Goal: Transaction & Acquisition: Purchase product/service

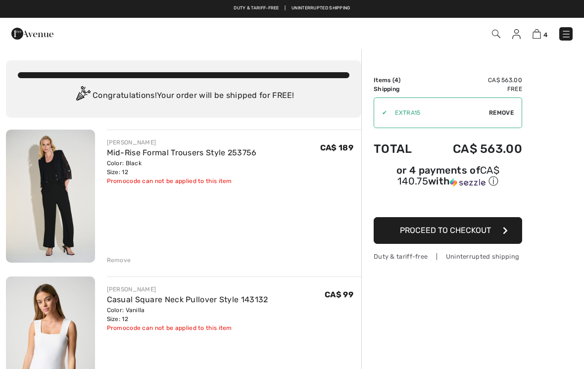
click at [44, 39] on img at bounding box center [32, 34] width 42 height 20
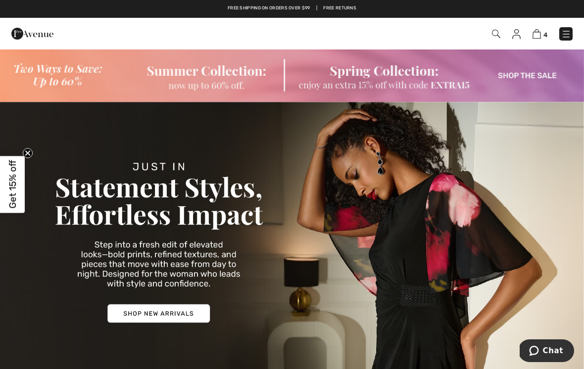
click at [537, 37] on img at bounding box center [537, 33] width 8 height 9
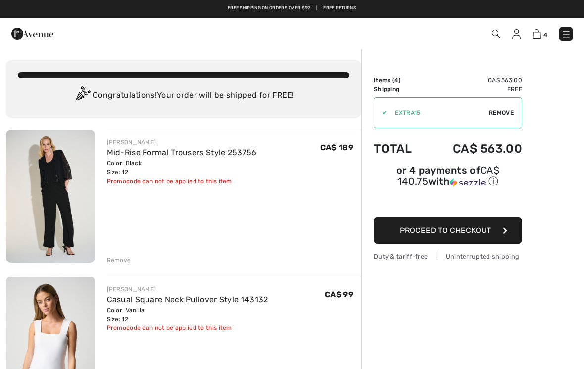
click at [501, 117] on span "Remove" at bounding box center [501, 112] width 25 height 9
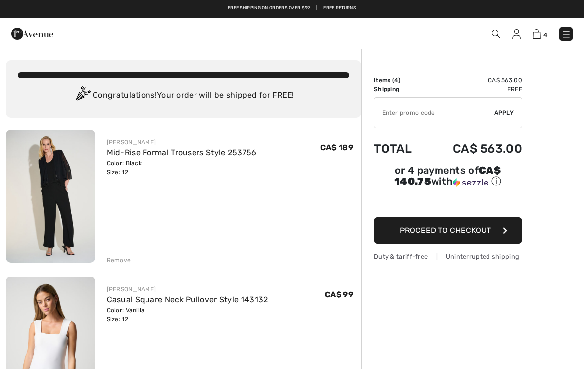
click at [388, 117] on input "TEXT" at bounding box center [434, 113] width 120 height 30
type input "EXTRA15"
click at [506, 117] on span "Apply" at bounding box center [505, 112] width 20 height 9
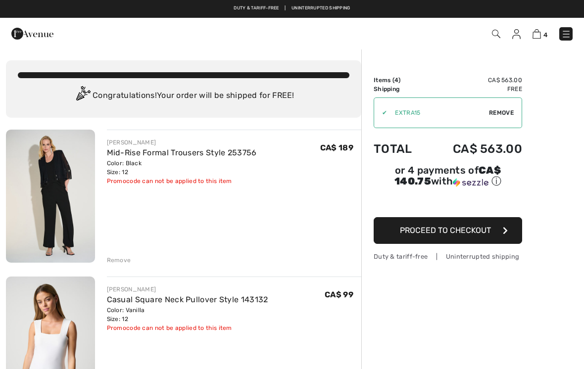
click at [39, 37] on img at bounding box center [32, 34] width 42 height 20
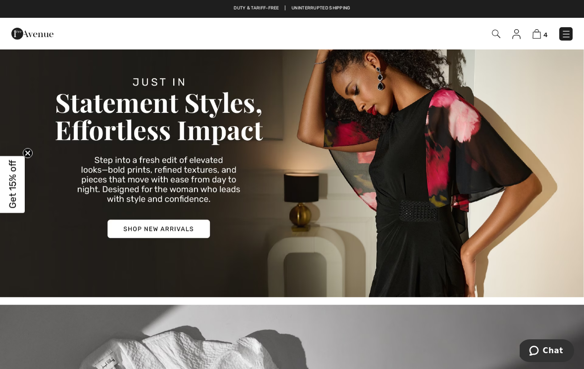
scroll to position [82, 0]
